Goal: Task Accomplishment & Management: Manage account settings

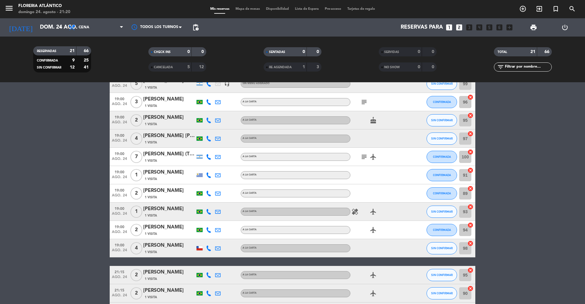
scroll to position [41, 0]
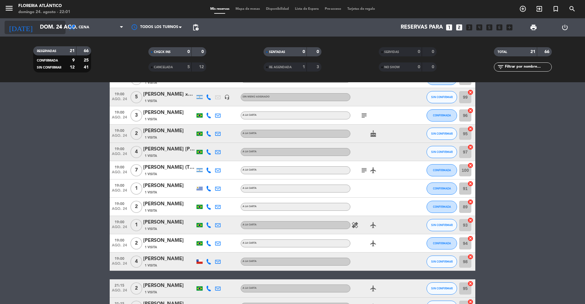
click at [60, 29] on icon "arrow_drop_down" at bounding box center [60, 27] width 7 height 7
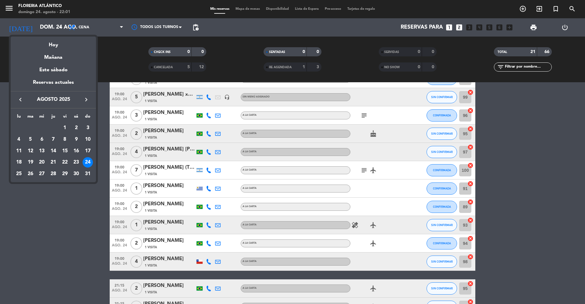
click at [23, 174] on div "25" at bounding box center [19, 174] width 10 height 10
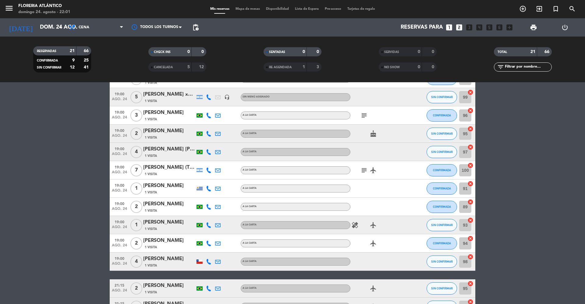
type input "lun. 25 ago."
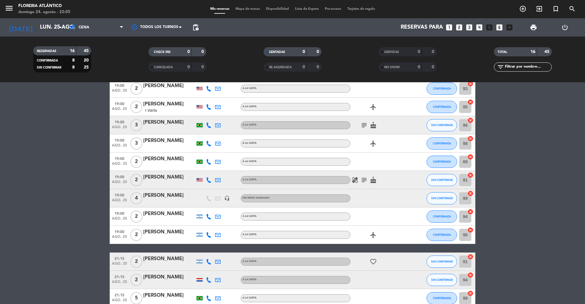
scroll to position [15, 0]
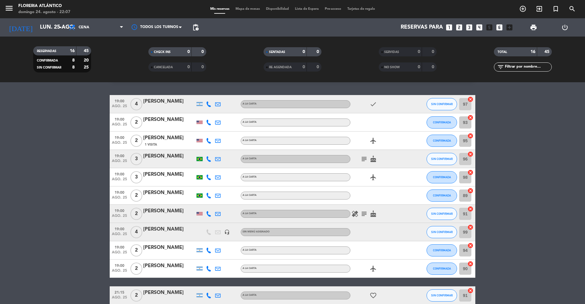
click at [560, 304] on bookings-row "19:00 ago. 25 4 [PERSON_NAME] A [PERSON_NAME] check SIN CONFIRMAR 97 cancel 19:…" at bounding box center [292, 245] width 585 height 301
click at [83, 189] on bookings-row "19:00 ago. 25 4 [PERSON_NAME] A [PERSON_NAME] check SIN CONFIRMAR 97 cancel 19:…" at bounding box center [292, 245] width 585 height 301
click at [369, 156] on span "cake" at bounding box center [373, 158] width 9 height 7
click at [366, 158] on icon "subject" at bounding box center [364, 158] width 7 height 7
click at [376, 157] on icon "cake" at bounding box center [373, 158] width 7 height 7
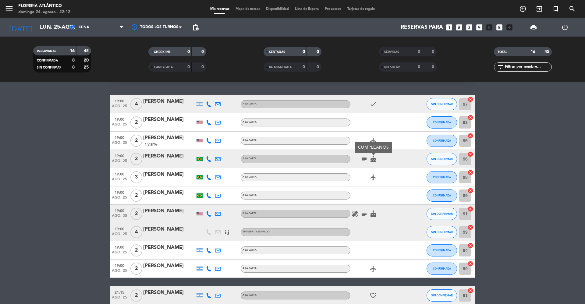
click at [367, 158] on icon "subject" at bounding box center [364, 158] width 7 height 7
click at [352, 218] on div "healing subject cake" at bounding box center [378, 214] width 55 height 18
click at [354, 217] on div "healing subject cake" at bounding box center [378, 214] width 55 height 18
click at [354, 215] on icon "healing" at bounding box center [355, 213] width 7 height 7
click at [360, 215] on span "subject" at bounding box center [364, 213] width 9 height 7
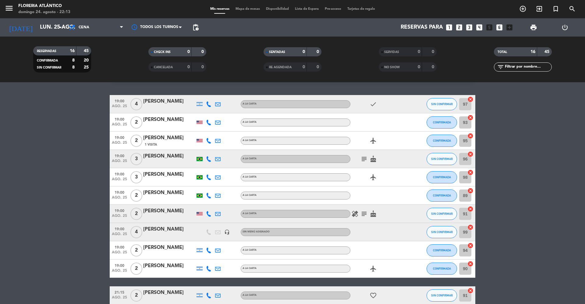
click at [363, 215] on icon "subject" at bounding box center [364, 213] width 7 height 7
click at [373, 215] on icon "cake" at bounding box center [373, 213] width 7 height 7
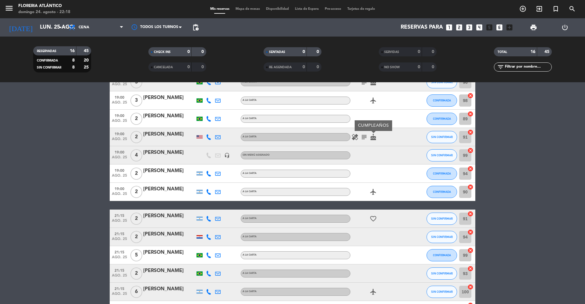
scroll to position [16, 0]
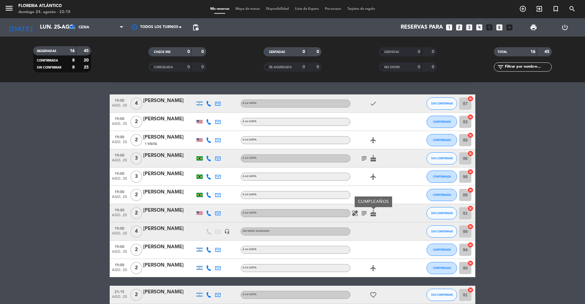
click at [49, 135] on bookings-row "19:00 ago. 25 4 [PERSON_NAME] A [PERSON_NAME] check SIN CONFIRMAR 97 cancel 19:…" at bounding box center [292, 245] width 585 height 301
